Goal: Information Seeking & Learning: Find contact information

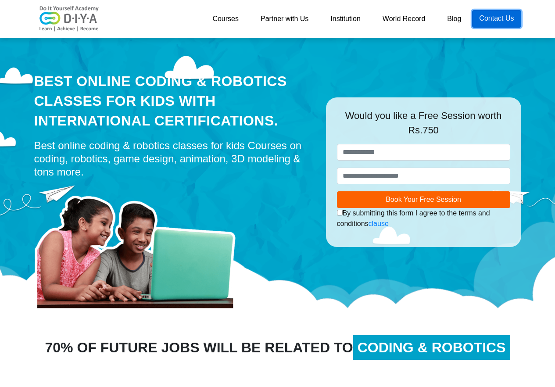
click at [493, 19] on link "Contact Us" at bounding box center [496, 19] width 49 height 18
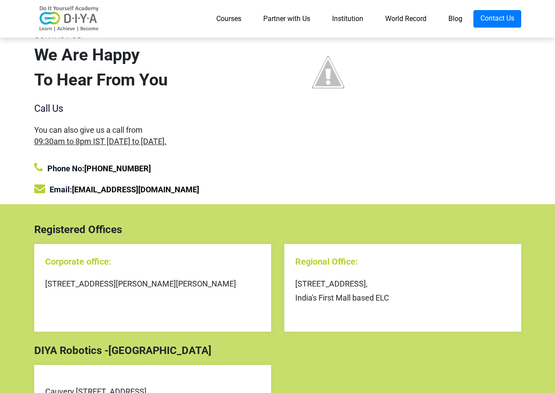
scroll to position [44, 0]
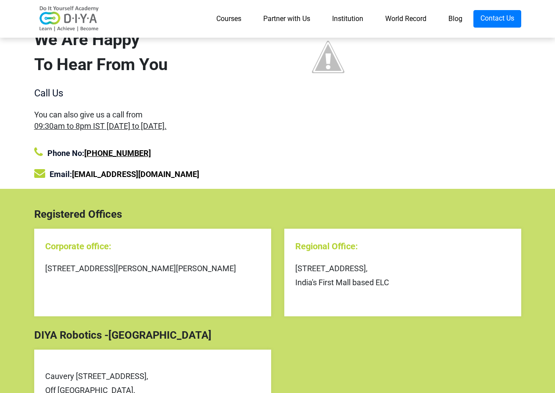
drag, startPoint x: 160, startPoint y: 148, endPoint x: 102, endPoint y: 153, distance: 58.1
click at [102, 153] on div "Phone No: +91 95959 18000" at bounding box center [152, 153] width 237 height 12
copy link "95959 18000"
drag, startPoint x: 160, startPoint y: 174, endPoint x: 76, endPoint y: 184, distance: 84.3
click at [76, 184] on div "CONTACT US We Are Happy To Hear From You Call Us You can also give us a call fr…" at bounding box center [153, 101] width 250 height 176
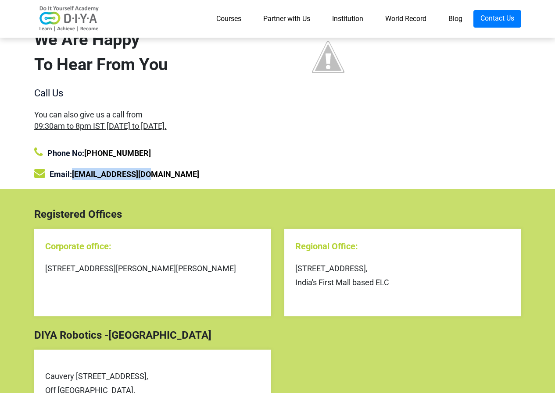
copy link "reach@diyalabs.com"
